Goal: Task Accomplishment & Management: Use online tool/utility

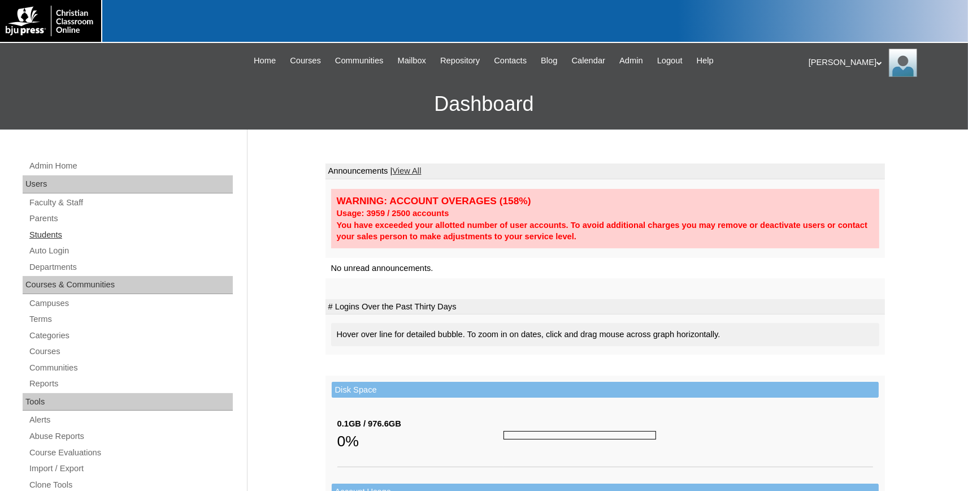
click at [46, 236] on link "Students" at bounding box center [130, 235] width 205 height 14
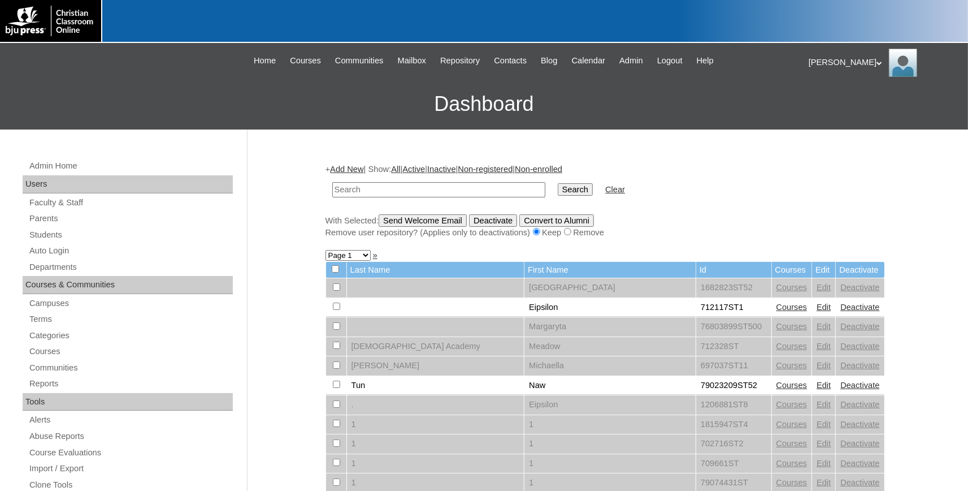
click at [435, 190] on input "text" at bounding box center [438, 189] width 213 height 15
type input "Grills"
click at [558, 183] on input "Search" at bounding box center [575, 189] width 35 height 12
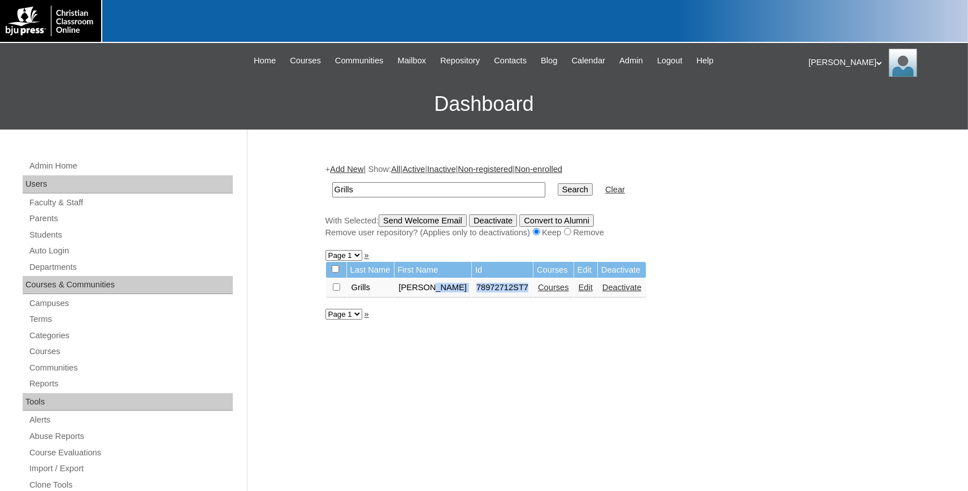
drag, startPoint x: 502, startPoint y: 292, endPoint x: 446, endPoint y: 290, distance: 56.5
click at [446, 290] on table "Last Name First Name Id Courses Edit Deactivate Grills Lillian 78972712ST7 Cour…" at bounding box center [487, 279] width 322 height 37
copy tr "78972712ST7"
click at [45, 248] on link "Auto Login" at bounding box center [130, 251] width 205 height 14
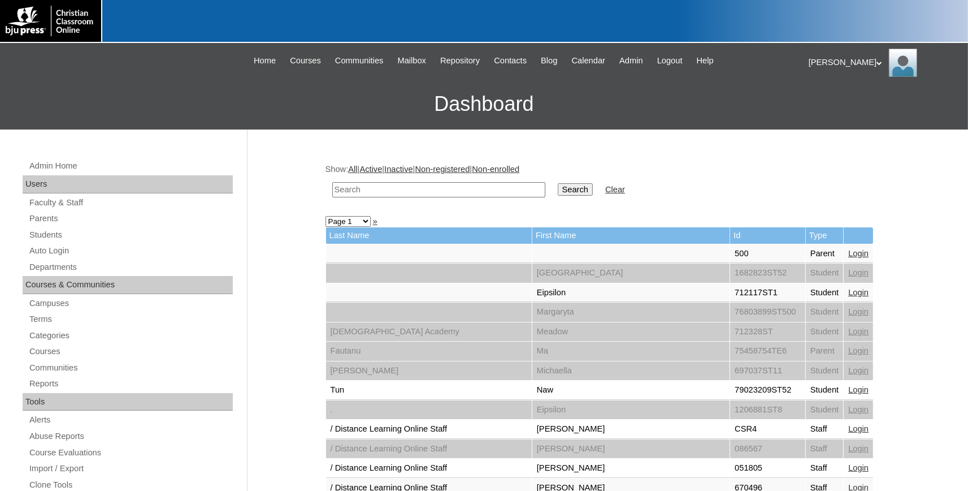
paste input "78972712ST7"
drag, startPoint x: 354, startPoint y: 188, endPoint x: 210, endPoint y: 160, distance: 146.7
click at [332, 182] on input "78972712ST7" at bounding box center [438, 189] width 213 height 15
type input "78972712ST7"
click at [558, 183] on input "Search" at bounding box center [575, 189] width 35 height 12
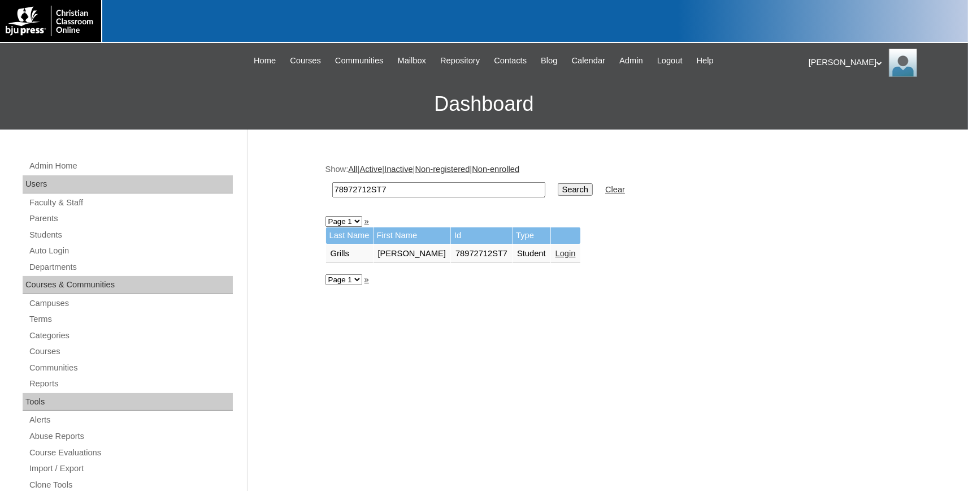
click at [556, 253] on link "Login" at bounding box center [566, 253] width 20 height 9
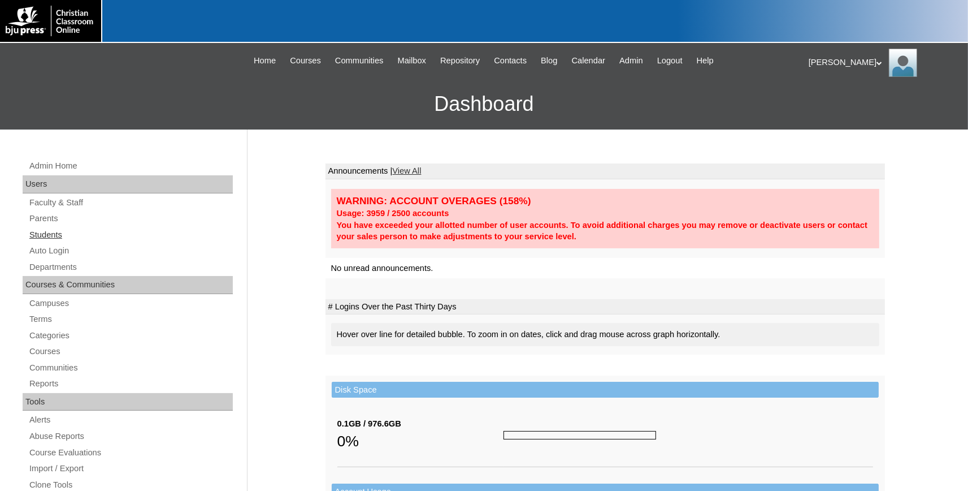
click at [49, 236] on link "Students" at bounding box center [130, 235] width 205 height 14
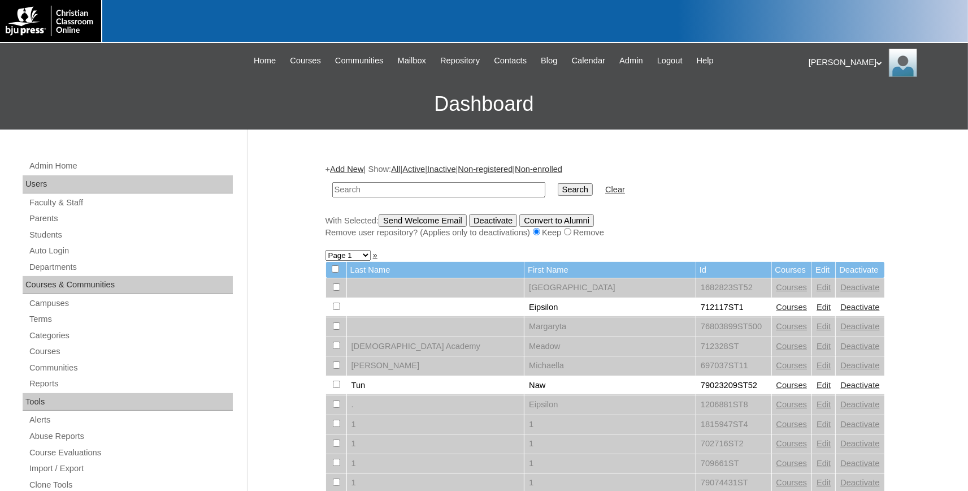
click at [440, 191] on input "text" at bounding box center [438, 189] width 213 height 15
type input "Kenton"
click at [558, 183] on input "Search" at bounding box center [575, 189] width 35 height 12
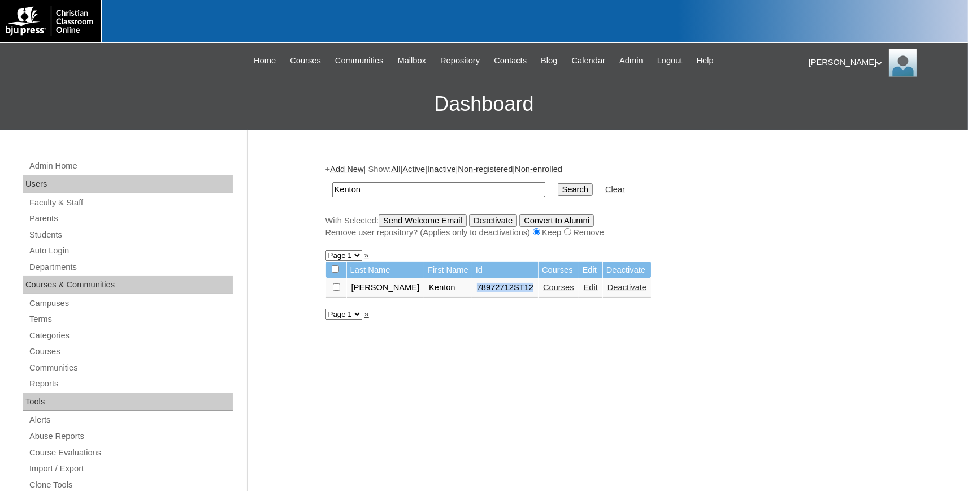
drag, startPoint x: 506, startPoint y: 292, endPoint x: 445, endPoint y: 291, distance: 61.6
click at [445, 291] on tr "[PERSON_NAME] 78972712ST12 Courses Edit Deactivate" at bounding box center [489, 287] width 326 height 19
copy tr "78972712ST12"
drag, startPoint x: 370, startPoint y: 190, endPoint x: 307, endPoint y: 188, distance: 63.3
click at [332, 188] on input "Kenton" at bounding box center [438, 189] width 213 height 15
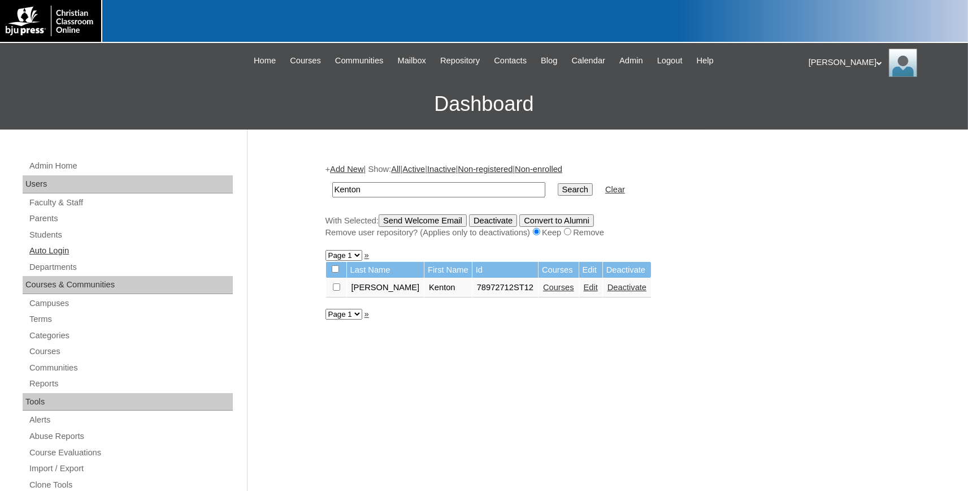
click at [67, 254] on link "Auto Login" at bounding box center [130, 251] width 205 height 14
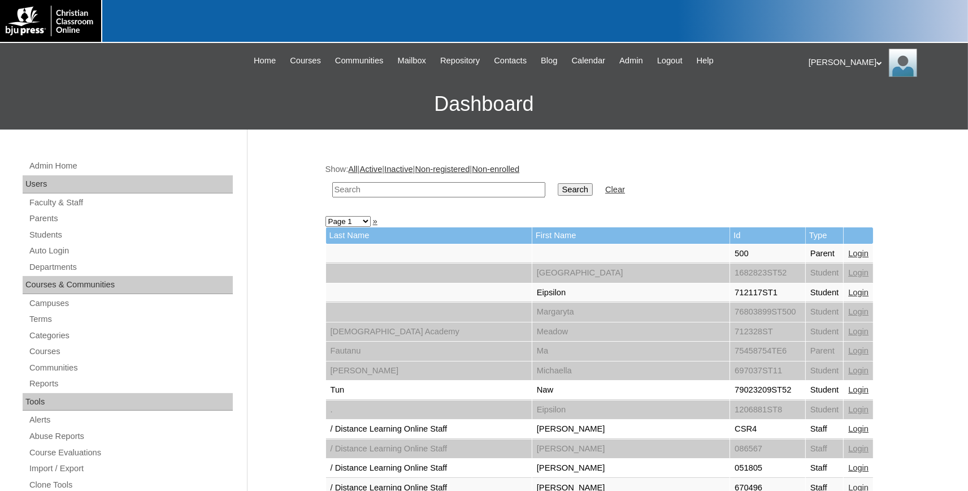
paste input "78972712ST12"
drag, startPoint x: 352, startPoint y: 192, endPoint x: 96, endPoint y: 159, distance: 258.2
click at [332, 182] on input "78972712ST12" at bounding box center [438, 189] width 213 height 15
type input "78972712ST12"
click at [558, 183] on input "Search" at bounding box center [575, 189] width 35 height 12
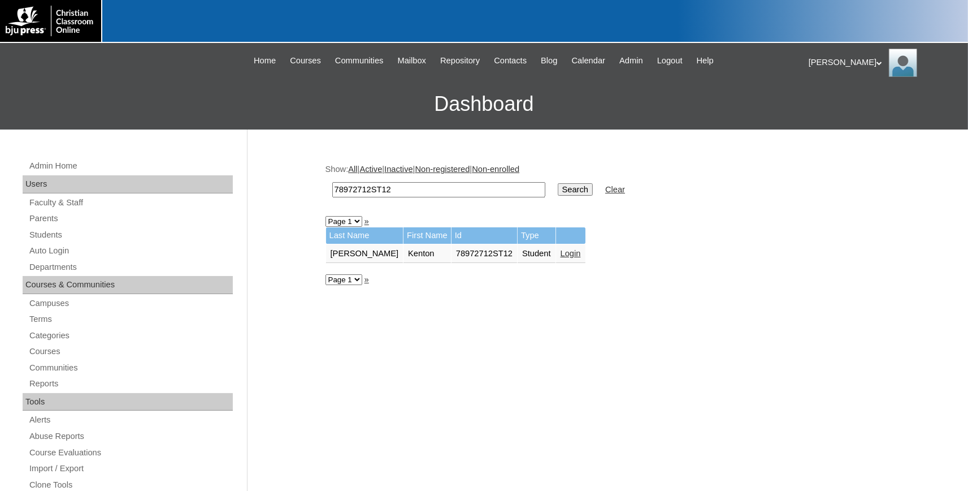
click at [561, 252] on link "Login" at bounding box center [571, 253] width 20 height 9
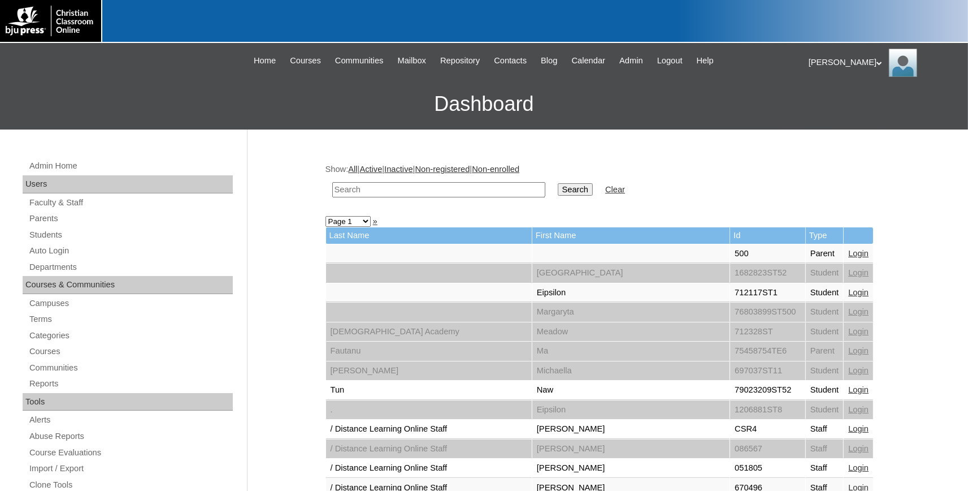
click at [384, 190] on input "text" at bounding box center [438, 189] width 213 height 15
type input "Poling"
click at [558, 183] on input "Search" at bounding box center [575, 189] width 35 height 12
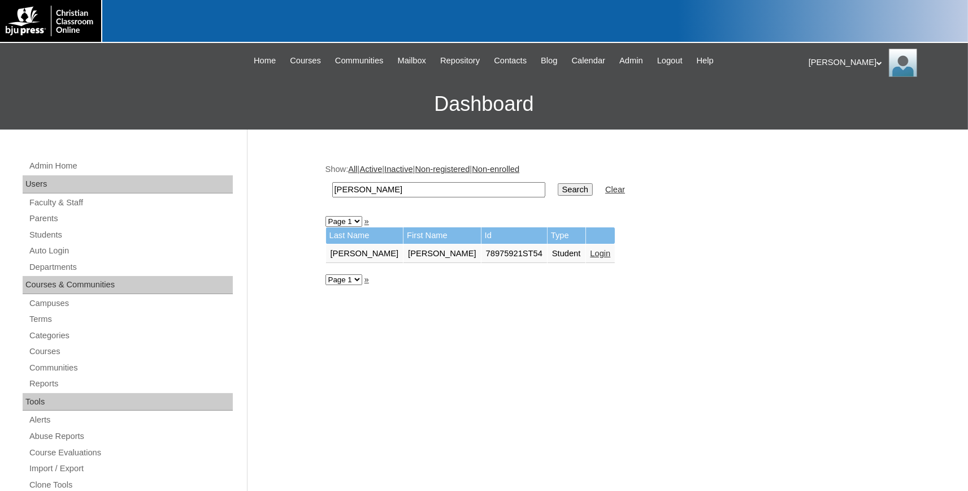
click at [591, 254] on link "Login" at bounding box center [601, 253] width 20 height 9
